Goal: Information Seeking & Learning: Find specific page/section

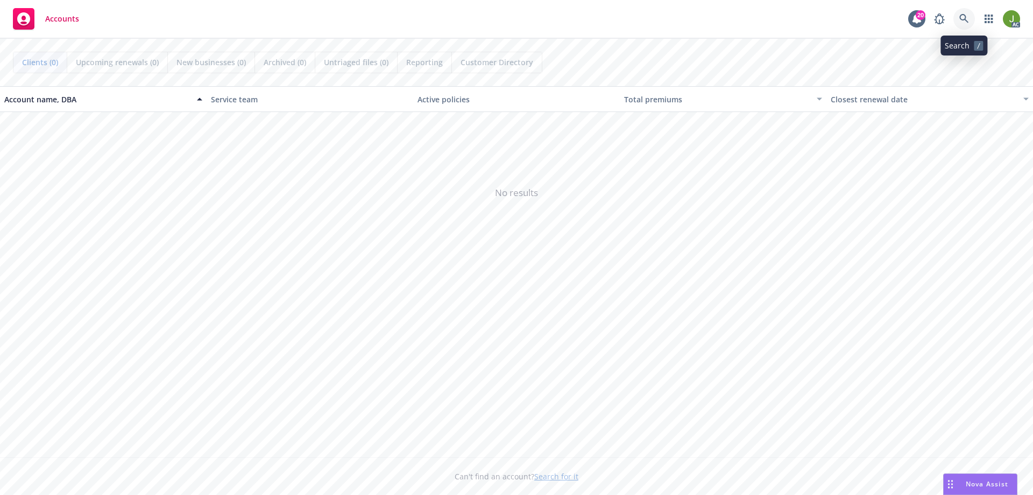
click at [688, 17] on icon at bounding box center [965, 19] width 10 height 10
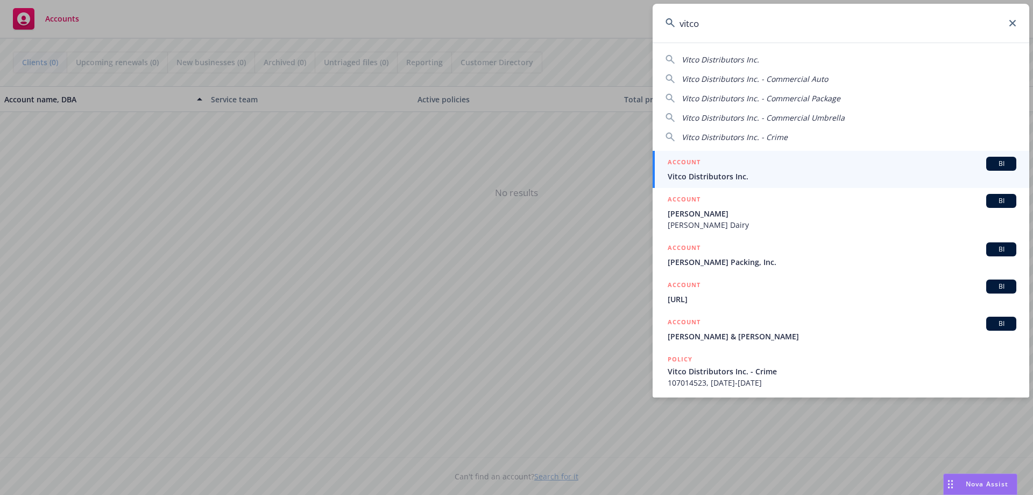
type input "vitco"
click at [688, 178] on span "Vitco Distributors Inc." at bounding box center [842, 176] width 349 height 11
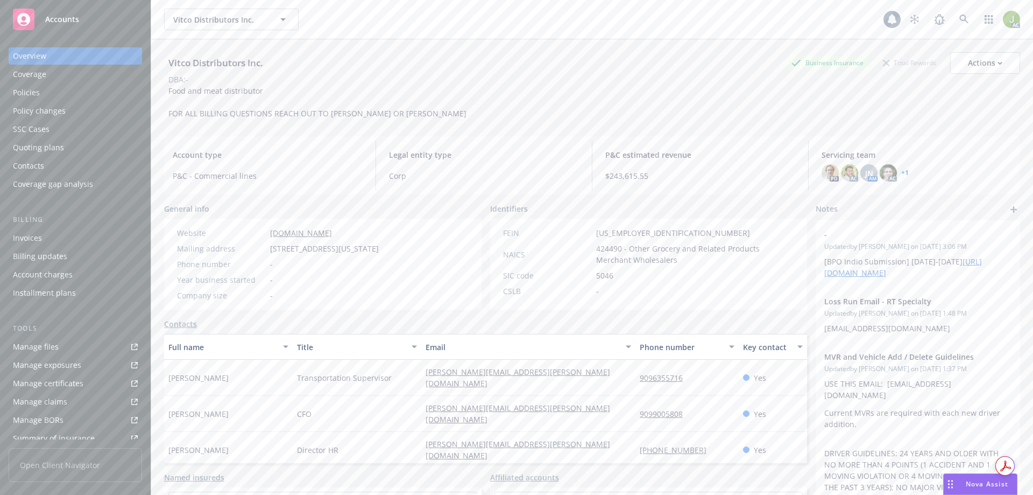
click at [81, 237] on div "Invoices" at bounding box center [75, 237] width 125 height 17
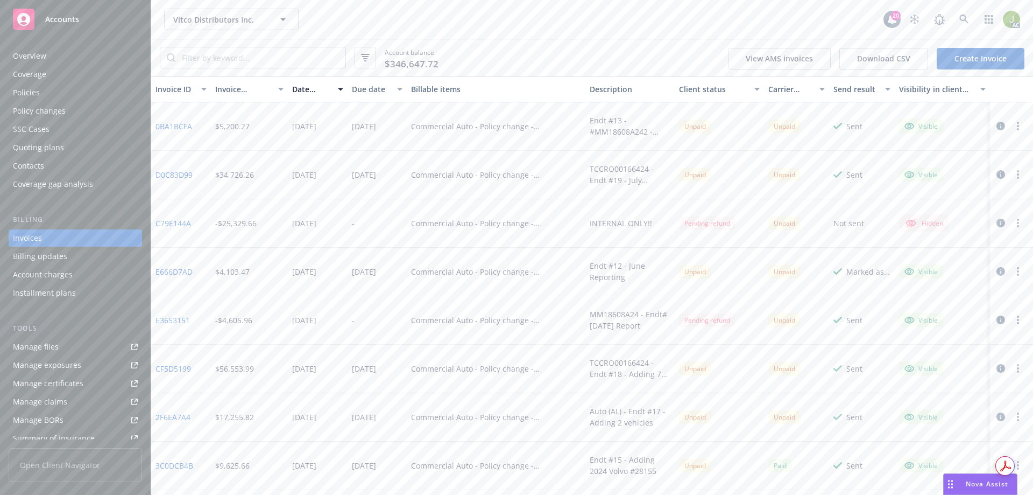
click at [688, 123] on icon "button" at bounding box center [1001, 126] width 9 height 9
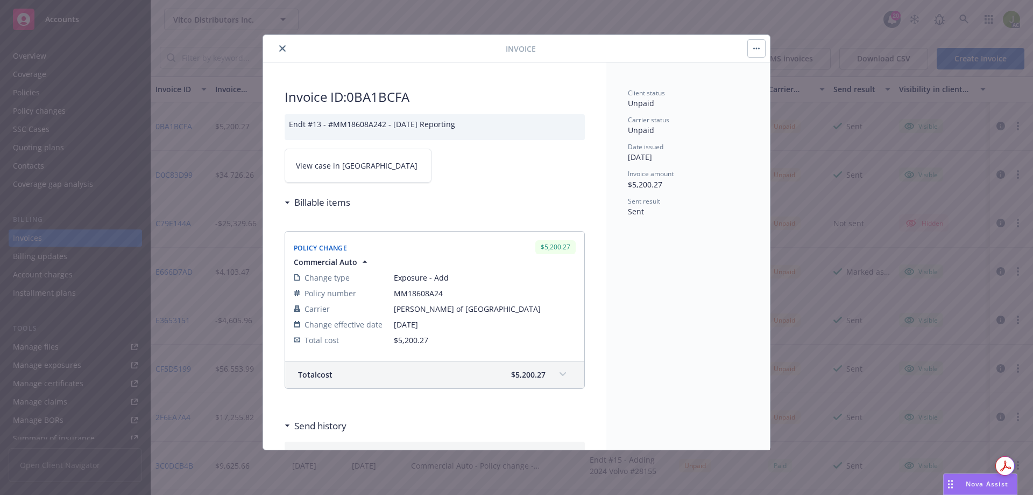
click at [376, 164] on link "View case in SSC" at bounding box center [358, 166] width 147 height 34
click at [279, 53] on button "close" at bounding box center [282, 48] width 13 height 13
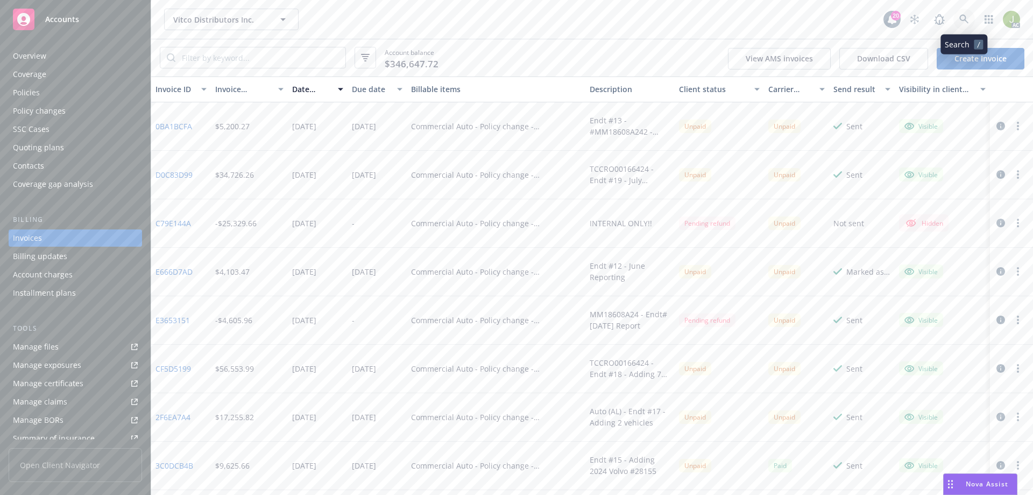
click at [688, 23] on icon at bounding box center [965, 20] width 10 height 10
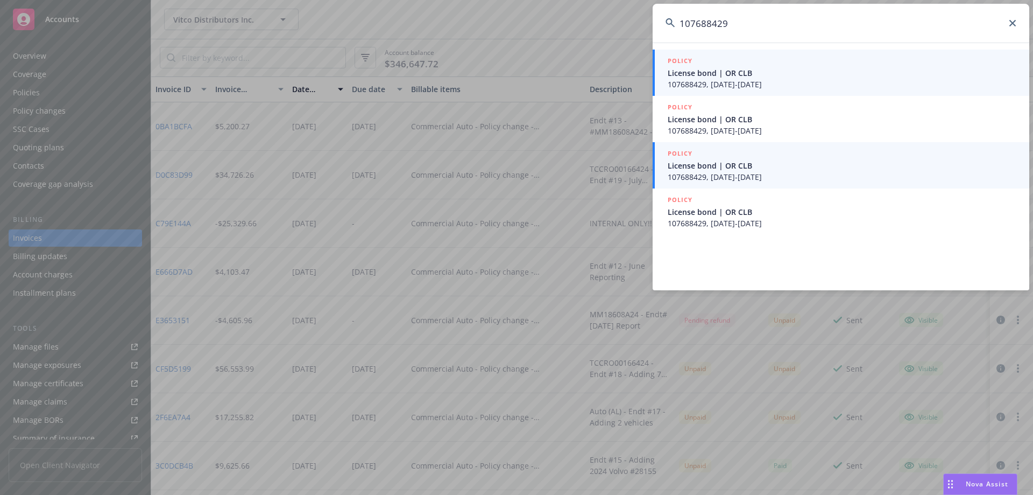
type input "107688429"
click at [688, 180] on span "107688429, 08/19/2025-08/19/2026" at bounding box center [842, 176] width 349 height 11
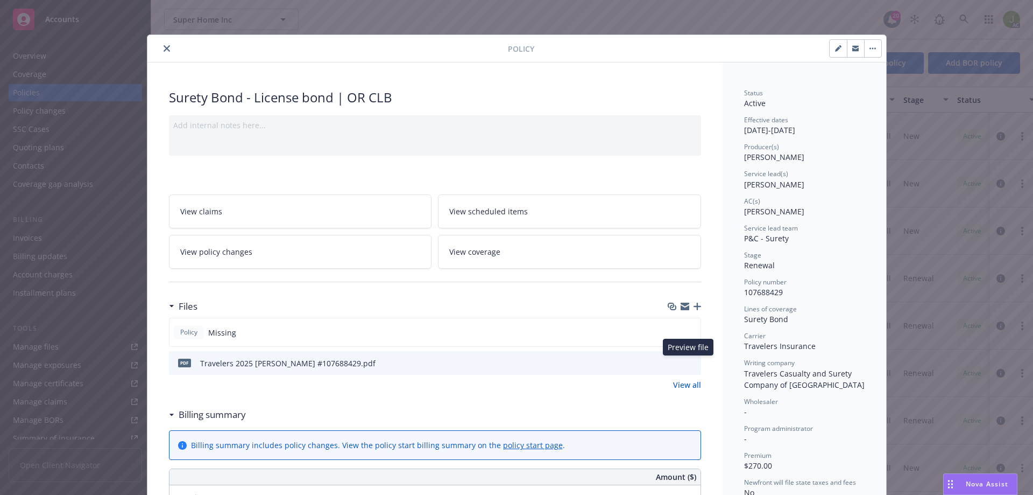
click at [688, 343] on icon "preview file" at bounding box center [691, 362] width 10 height 8
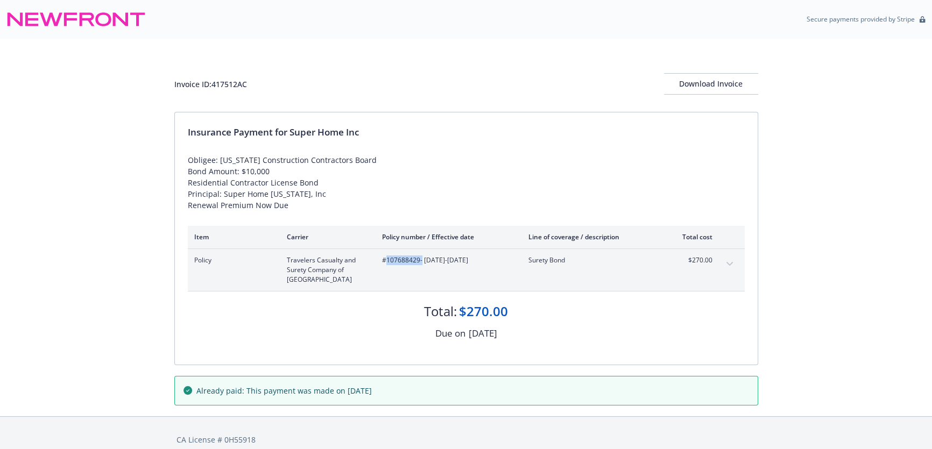
drag, startPoint x: 420, startPoint y: 258, endPoint x: 386, endPoint y: 259, distance: 33.9
click at [386, 259] on span "#107688429 - 08/19/2025-08/19/2026" at bounding box center [446, 261] width 129 height 10
copy span "107688429"
